Goal: Use online tool/utility: Utilize a website feature to perform a specific function

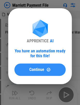
click at [48, 65] on button "Continue" at bounding box center [39, 70] width 51 height 12
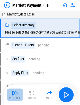
click at [15, 92] on img "button" at bounding box center [15, 93] width 6 height 6
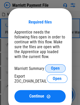
click at [57, 65] on button "Open" at bounding box center [55, 68] width 21 height 8
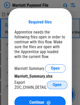
click at [62, 86] on span "Open" at bounding box center [57, 85] width 9 height 4
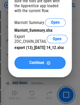
scroll to position [32, 0]
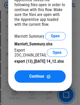
click at [23, 64] on div "export (13)_[DATE] 14_12.xlsx" at bounding box center [39, 61] width 51 height 5
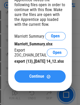
click at [35, 83] on button "Continue" at bounding box center [39, 76] width 51 height 12
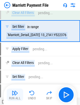
click at [17, 92] on img "button" at bounding box center [15, 93] width 6 height 6
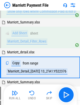
scroll to position [146, 0]
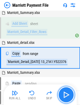
click at [68, 94] on img "button" at bounding box center [66, 95] width 8 height 8
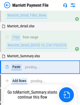
scroll to position [176, 0]
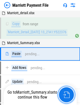
click at [68, 94] on img "button" at bounding box center [66, 95] width 7 height 7
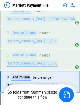
scroll to position [902, 0]
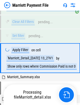
scroll to position [86, 0]
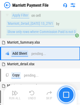
drag, startPoint x: 0, startPoint y: 0, endPoint x: 68, endPoint y: 94, distance: 115.5
click at [68, 94] on img "button" at bounding box center [66, 95] width 6 height 6
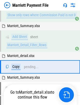
scroll to position [146, 0]
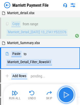
click at [68, 94] on img "button" at bounding box center [66, 95] width 8 height 8
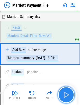
click at [68, 94] on img "button" at bounding box center [66, 95] width 8 height 8
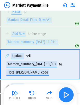
scroll to position [228, 0]
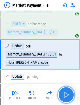
click at [71, 95] on button "button" at bounding box center [66, 95] width 17 height 17
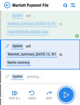
click at [70, 96] on img "button" at bounding box center [66, 95] width 8 height 8
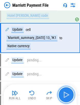
click at [70, 96] on img "button" at bounding box center [66, 95] width 8 height 8
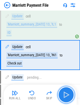
click at [70, 96] on img "button" at bounding box center [66, 95] width 8 height 8
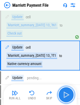
click at [70, 96] on img "button" at bounding box center [66, 95] width 8 height 8
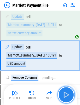
click at [70, 96] on img "button" at bounding box center [66, 95] width 8 height 8
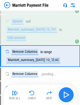
scroll to position [406, 0]
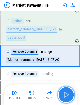
click at [70, 96] on img "button" at bounding box center [66, 95] width 8 height 8
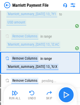
scroll to position [428, 0]
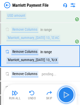
click at [70, 96] on img "button" at bounding box center [66, 95] width 8 height 8
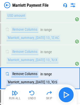
scroll to position [450, 0]
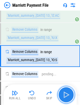
click at [70, 96] on img "button" at bounding box center [66, 95] width 8 height 8
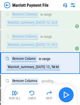
scroll to position [472, 0]
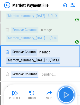
click at [70, 96] on img "button" at bounding box center [66, 95] width 8 height 8
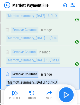
scroll to position [494, 0]
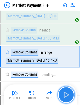
click at [70, 96] on img "button" at bounding box center [66, 95] width 8 height 8
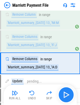
scroll to position [516, 0]
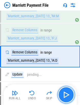
click at [70, 96] on img "button" at bounding box center [66, 95] width 8 height 8
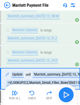
scroll to position [538, 0]
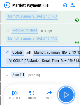
click at [70, 96] on img "button" at bounding box center [66, 95] width 8 height 8
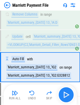
scroll to position [564, 0]
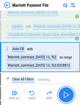
click at [70, 96] on img "button" at bounding box center [66, 95] width 8 height 8
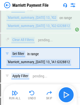
scroll to position [604, 0]
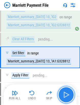
click at [70, 96] on img "button" at bounding box center [66, 95] width 8 height 8
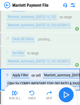
scroll to position [626, 0]
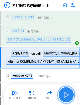
click at [70, 96] on img "button" at bounding box center [66, 95] width 8 height 8
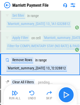
scroll to position [648, 0]
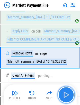
click at [70, 96] on img "button" at bounding box center [66, 95] width 8 height 8
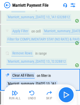
scroll to position [670, 0]
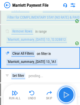
click at [70, 96] on img "button" at bounding box center [66, 95] width 8 height 8
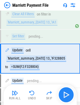
scroll to position [710, 0]
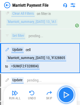
click at [70, 96] on img "button" at bounding box center [66, 95] width 8 height 8
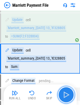
click at [70, 96] on img "button" at bounding box center [66, 95] width 8 height 8
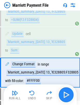
scroll to position [771, 0]
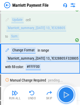
click at [70, 96] on img "button" at bounding box center [66, 95] width 8 height 8
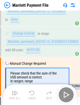
scroll to position [805, 0]
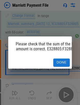
click at [70, 96] on div "Please check that the sum of the USD amount is correct. E328805:F328805. Done" at bounding box center [40, 52] width 80 height 105
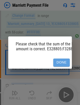
click at [61, 59] on button "Done" at bounding box center [62, 63] width 17 height 8
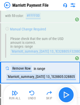
scroll to position [835, 0]
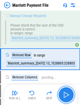
click at [66, 95] on img "button" at bounding box center [66, 95] width 8 height 8
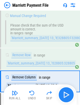
scroll to position [858, 0]
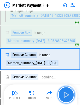
click at [66, 95] on img "button" at bounding box center [66, 95] width 8 height 8
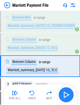
scroll to position [880, 0]
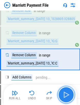
click at [66, 95] on img "button" at bounding box center [66, 95] width 8 height 8
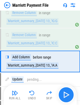
scroll to position [902, 0]
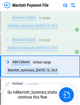
scroll to position [902, 0]
